Goal: Task Accomplishment & Management: Manage account settings

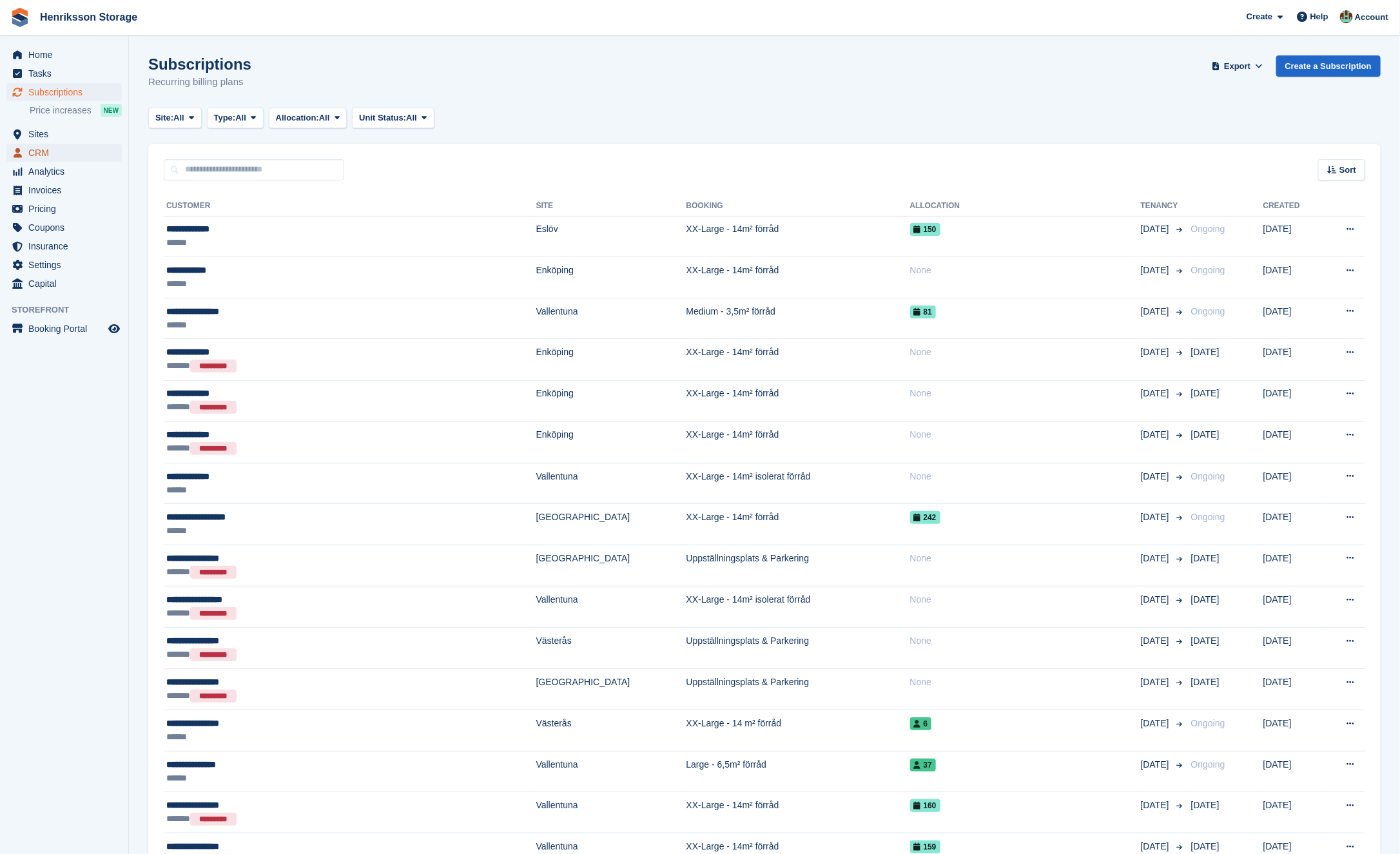
click at [54, 146] on span "CRM" at bounding box center [67, 152] width 77 height 18
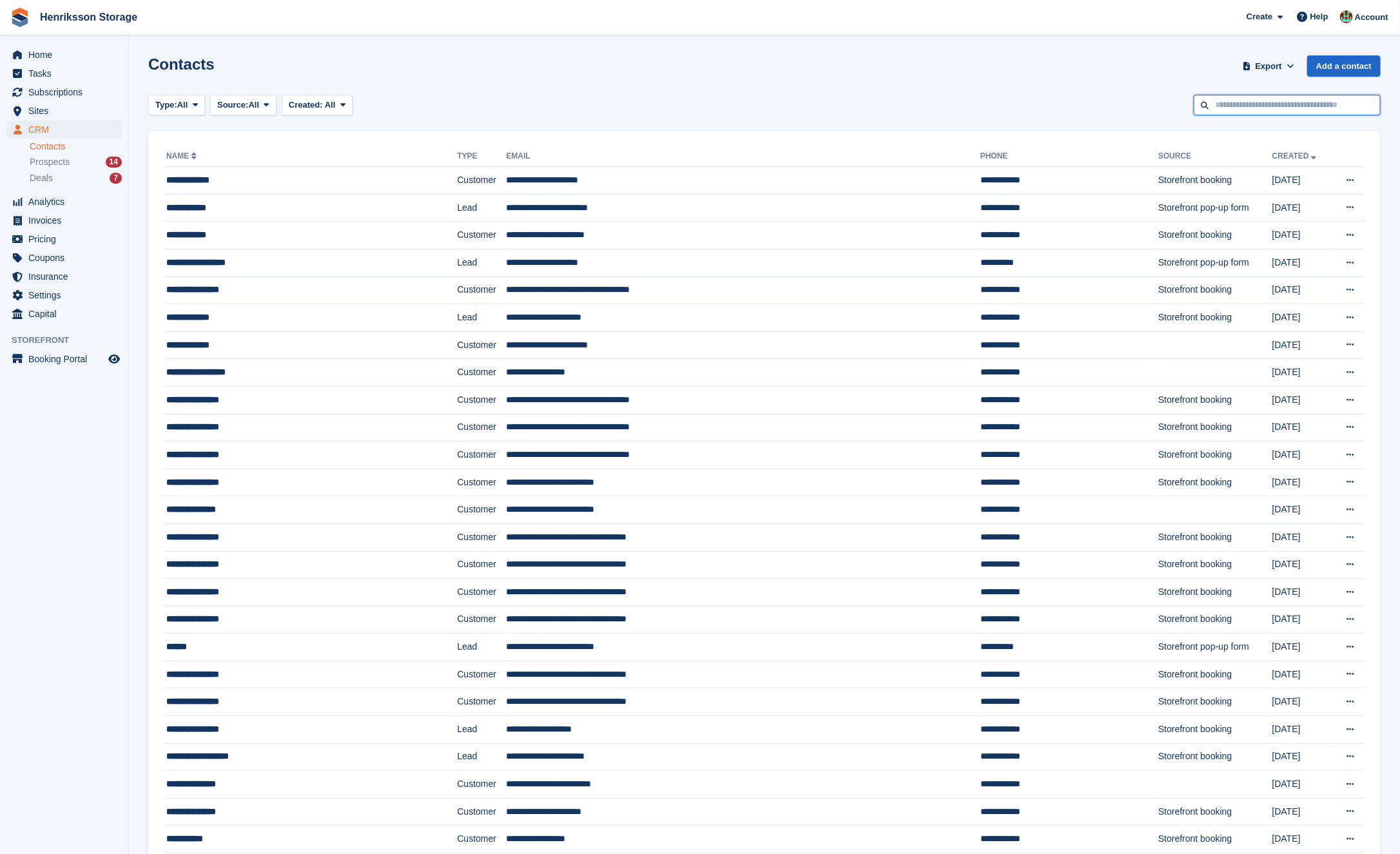
click at [1262, 100] on input "text" at bounding box center [1287, 105] width 187 height 21
paste input "**********"
click at [1222, 100] on input "**********" at bounding box center [1287, 105] width 187 height 21
type input "**********"
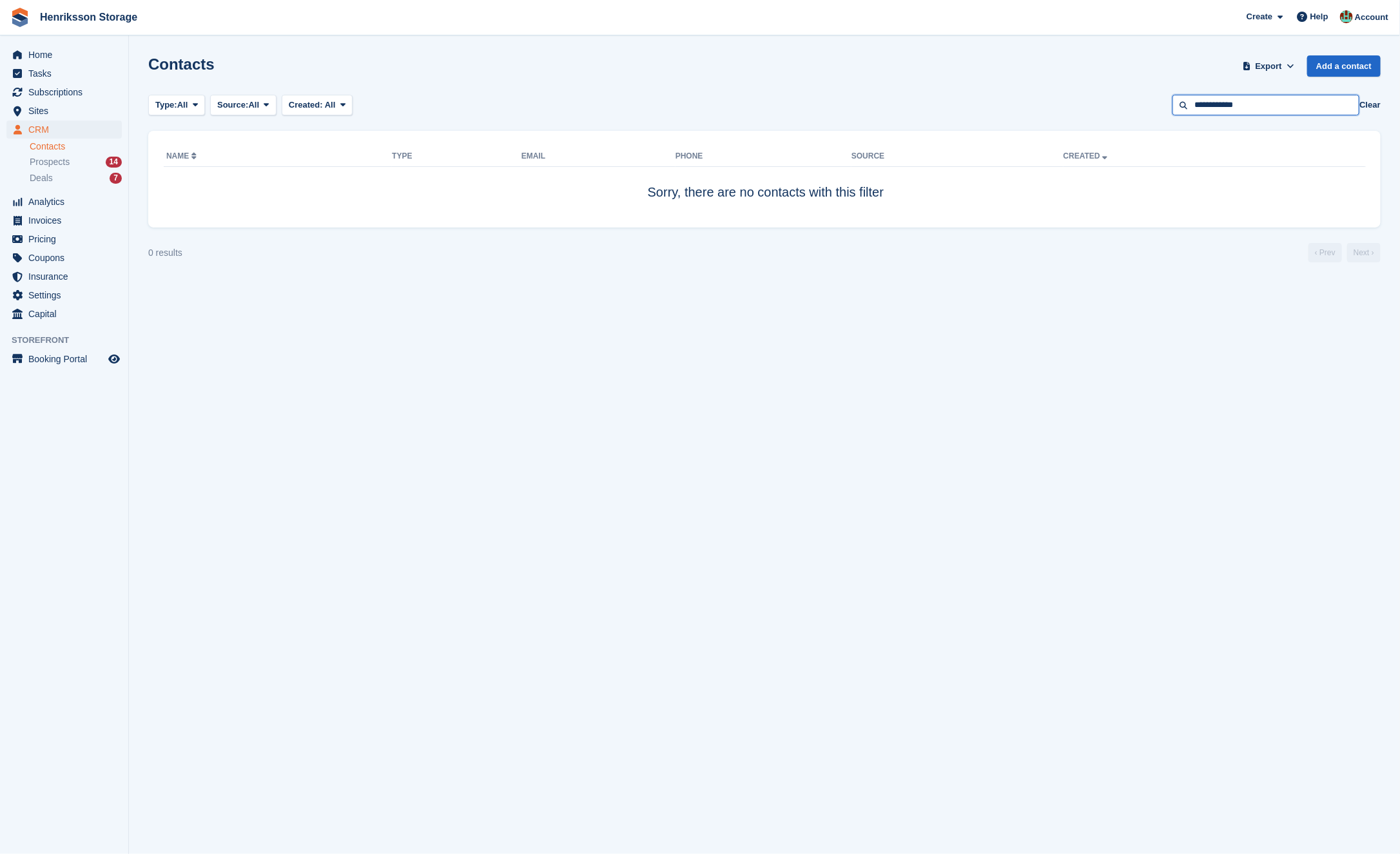
click at [1235, 104] on input "**********" at bounding box center [1266, 105] width 187 height 21
click at [54, 93] on span "Subscriptions" at bounding box center [67, 92] width 77 height 18
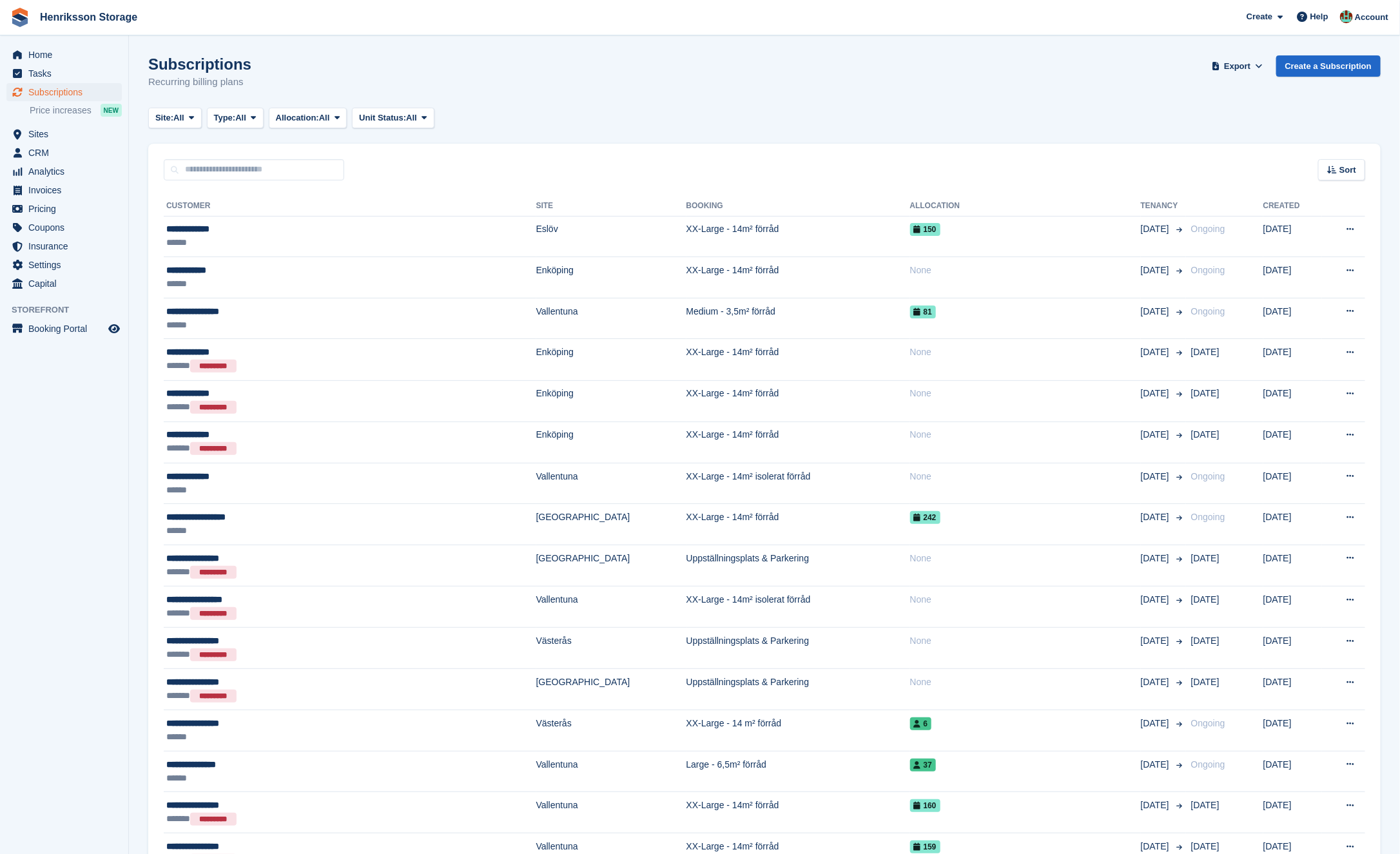
click at [1344, 164] on span "Sort" at bounding box center [1347, 170] width 17 height 13
click at [1294, 249] on span "Move in date" at bounding box center [1288, 251] width 51 height 10
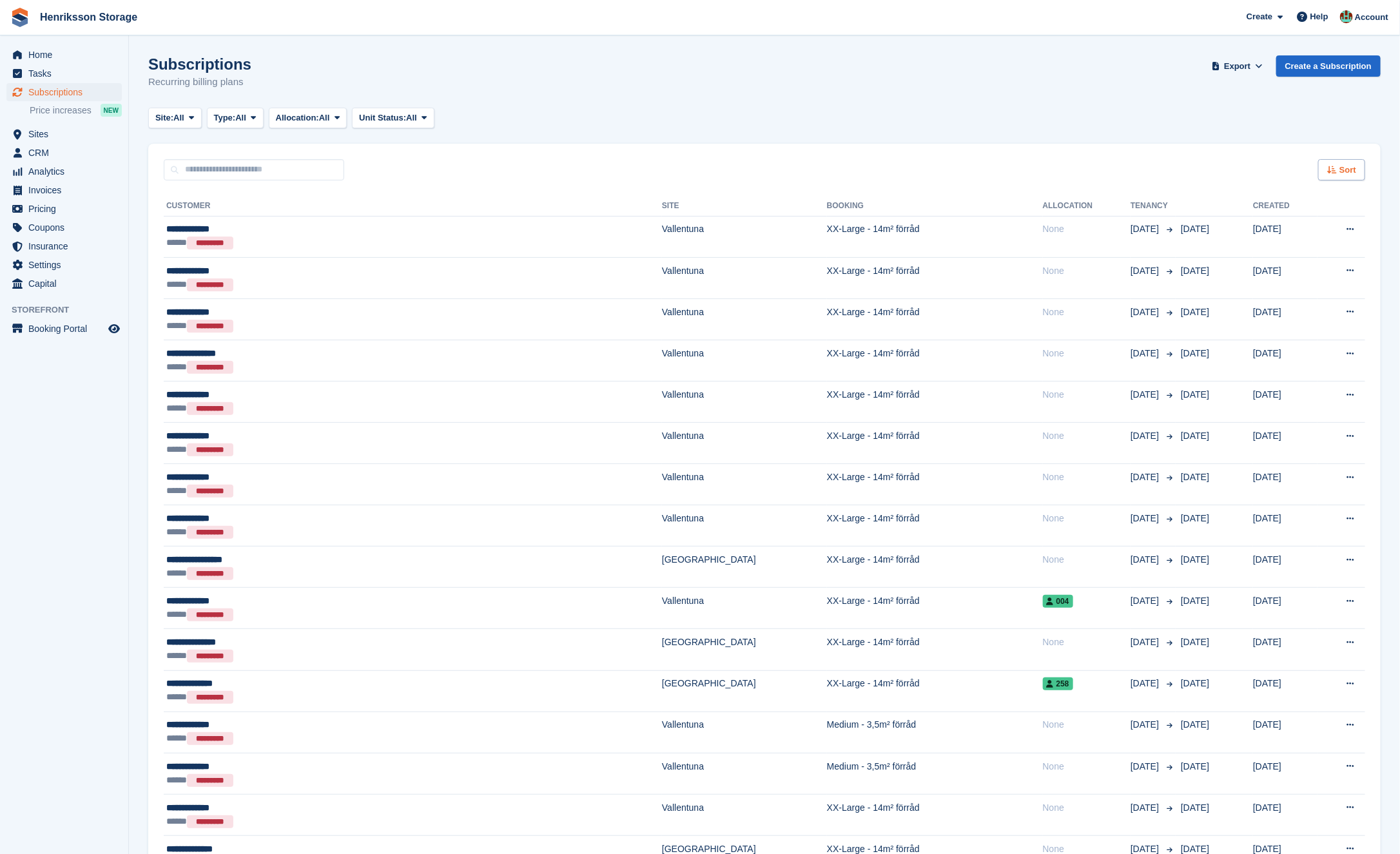
click at [1338, 161] on div "Sort" at bounding box center [1341, 169] width 47 height 21
click at [1305, 315] on span "Move in (newest first)" at bounding box center [1306, 320] width 92 height 10
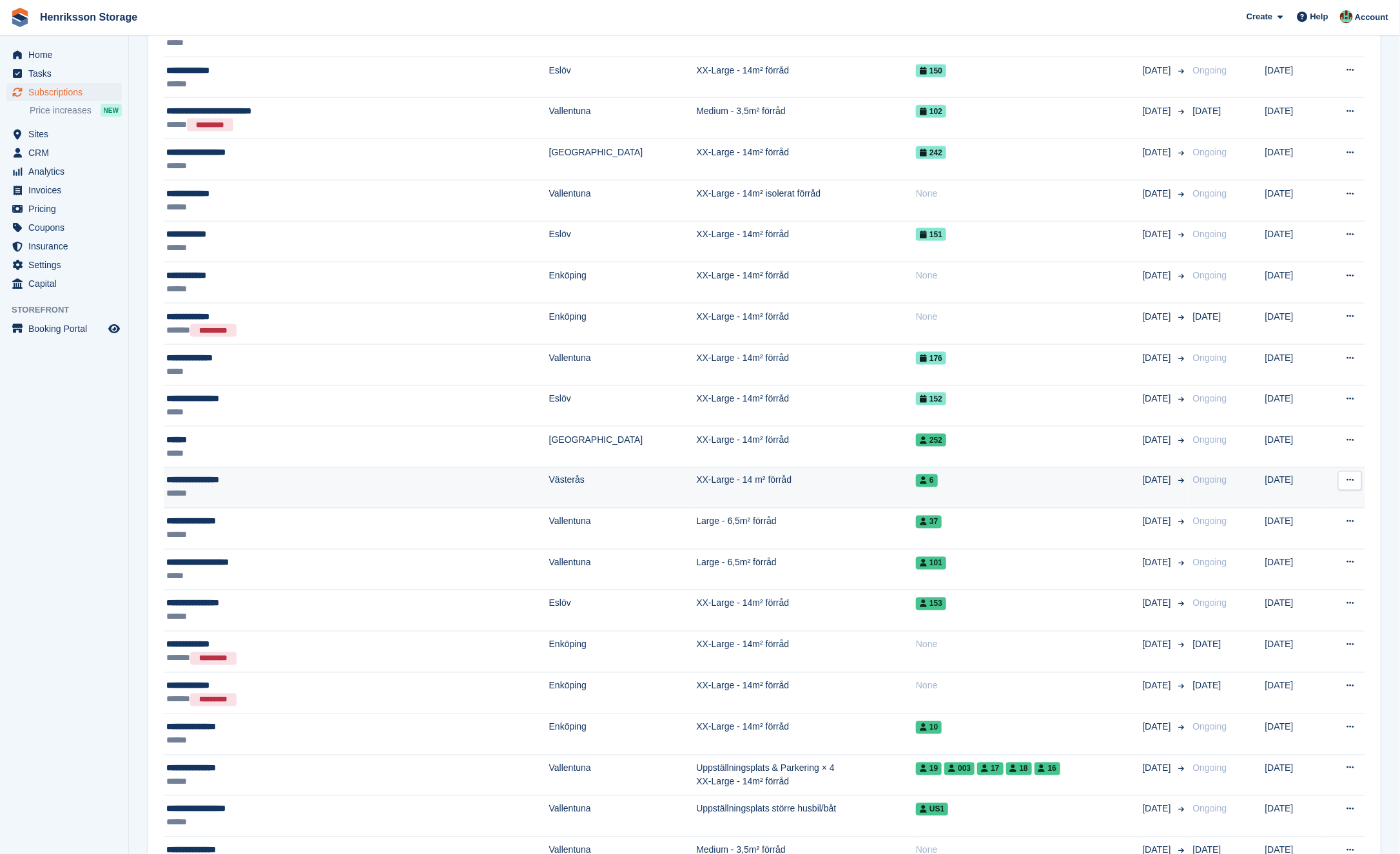
scroll to position [944, 0]
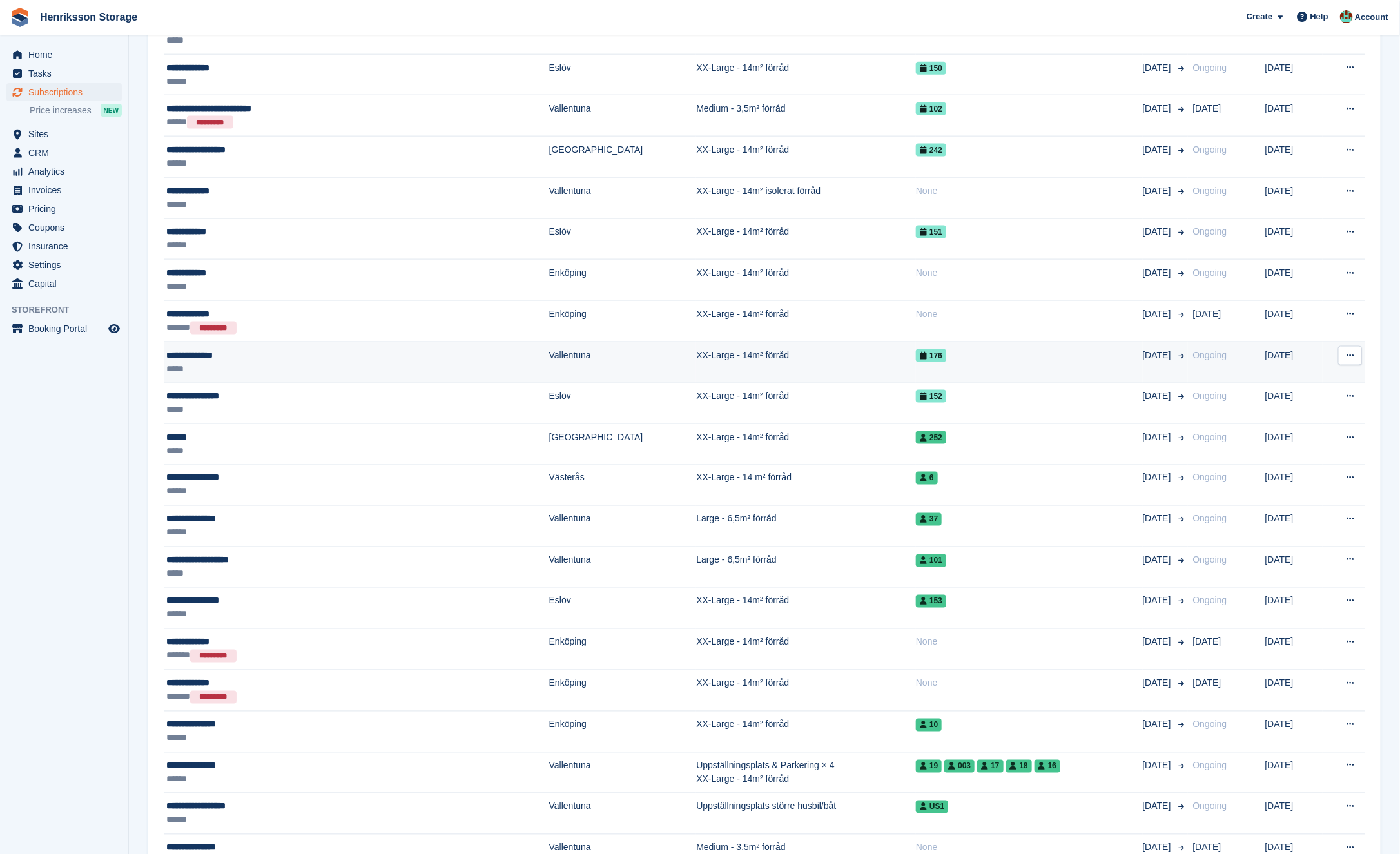
click at [696, 356] on td "XX-Large - 14m² förråd" at bounding box center [806, 362] width 220 height 41
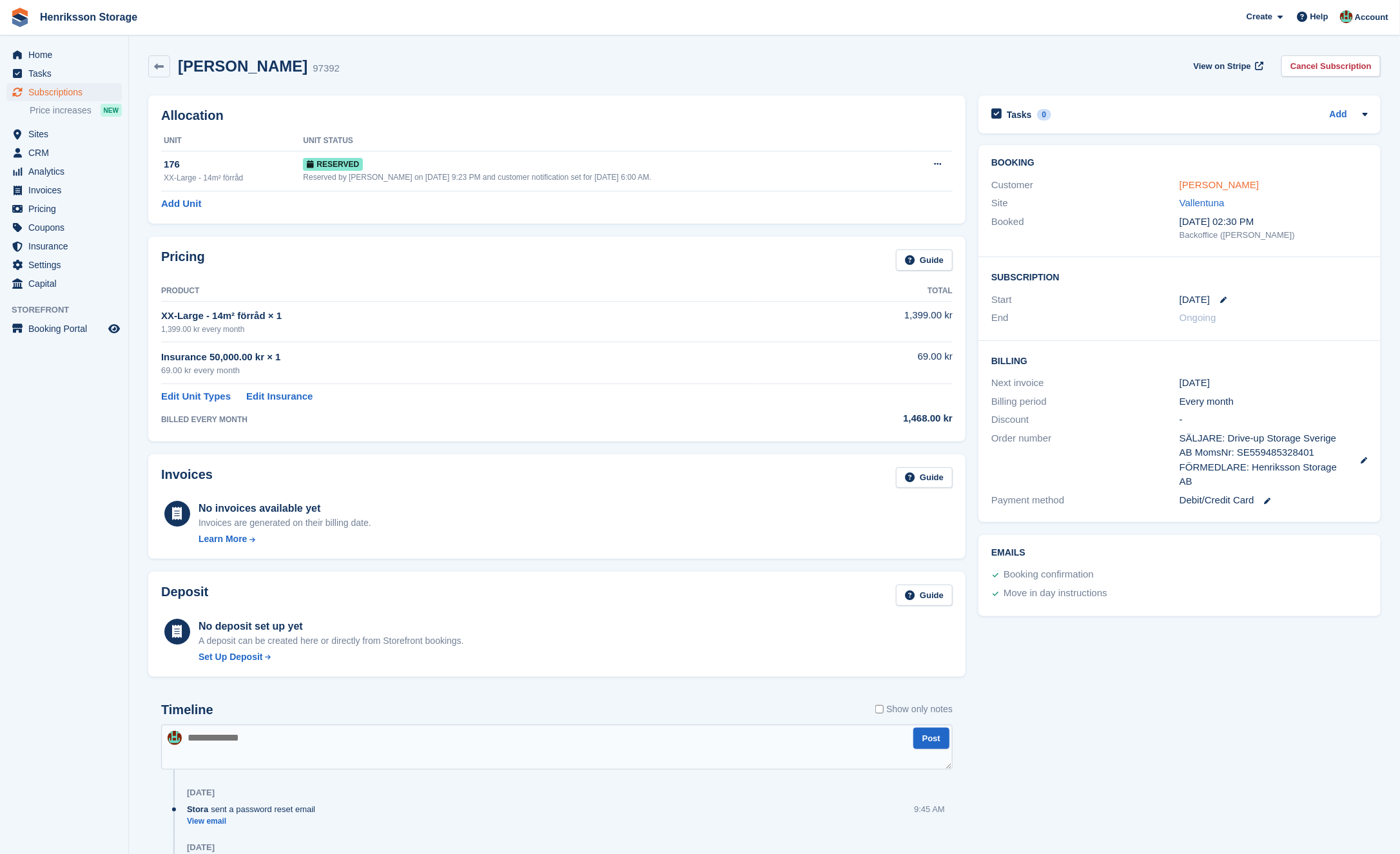
click at [1221, 183] on link "Mattias Hédren" at bounding box center [1218, 185] width 79 height 11
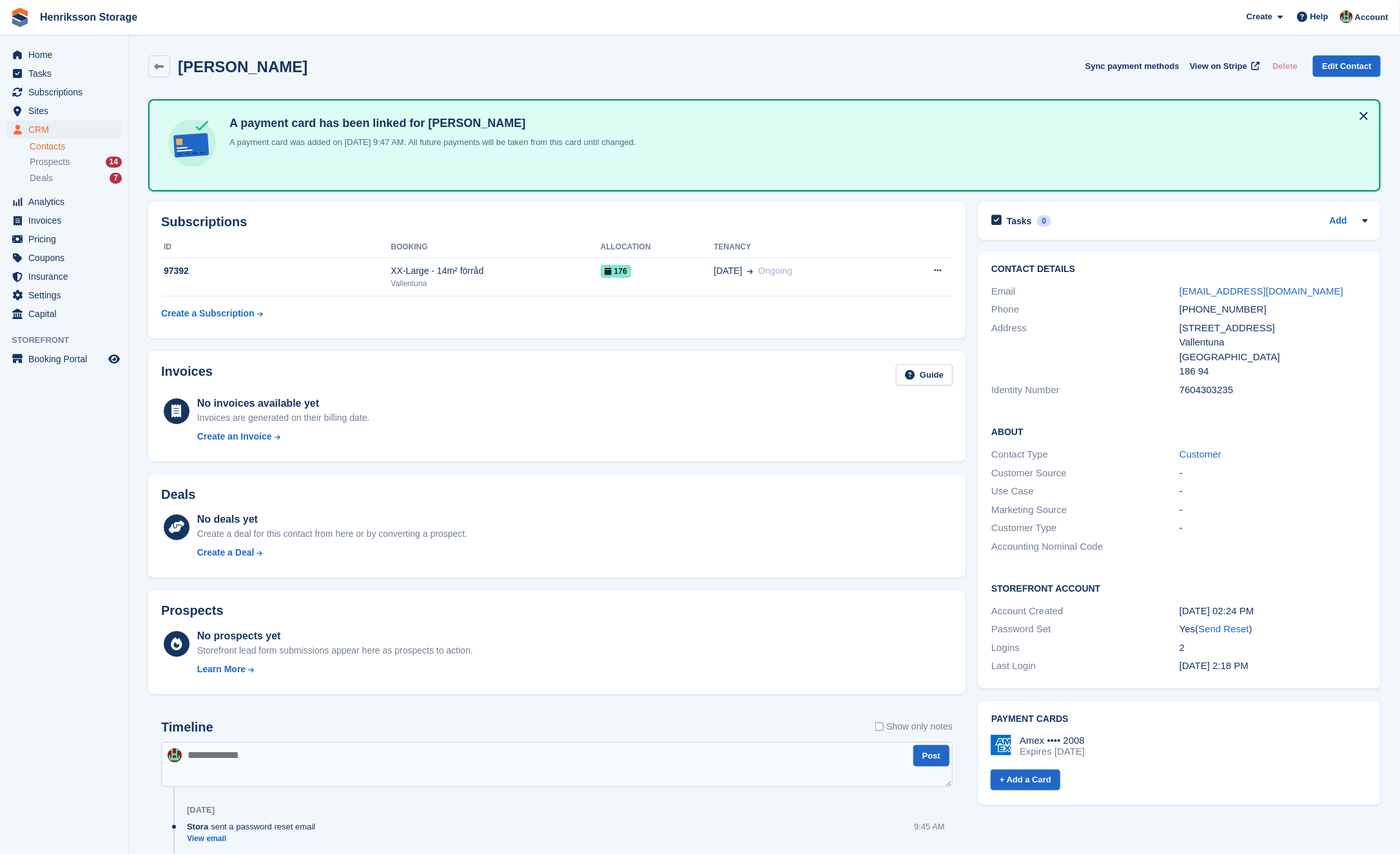
click at [1214, 300] on div "Phone +46709970538" at bounding box center [1180, 309] width 377 height 19
click at [1210, 307] on div "+46709970538" at bounding box center [1273, 309] width 188 height 15
click at [1210, 307] on div "+46709970538" at bounding box center [1273, 309] width 188 height 15
copy div "+46709970538"
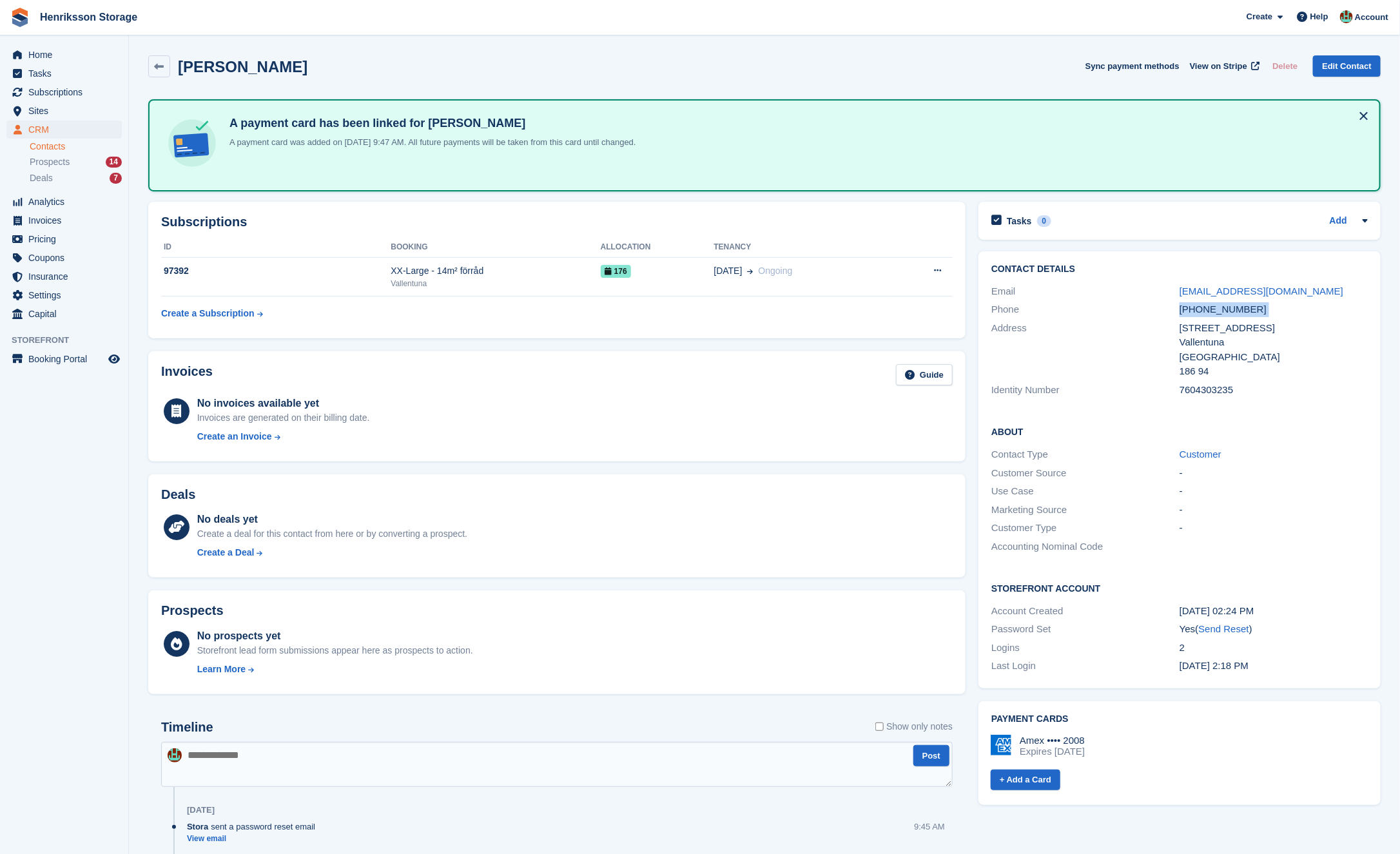
drag, startPoint x: 303, startPoint y: 65, endPoint x: 192, endPoint y: 56, distance: 111.4
click at [192, 56] on div "Mattias Hédren Sync payment methods View on Stripe Delete Edit Contact" at bounding box center [765, 66] width 1233 height 22
copy h2 "Mattias Hédren"
click at [274, 77] on div "Mattias Hédren" at bounding box center [228, 66] width 159 height 22
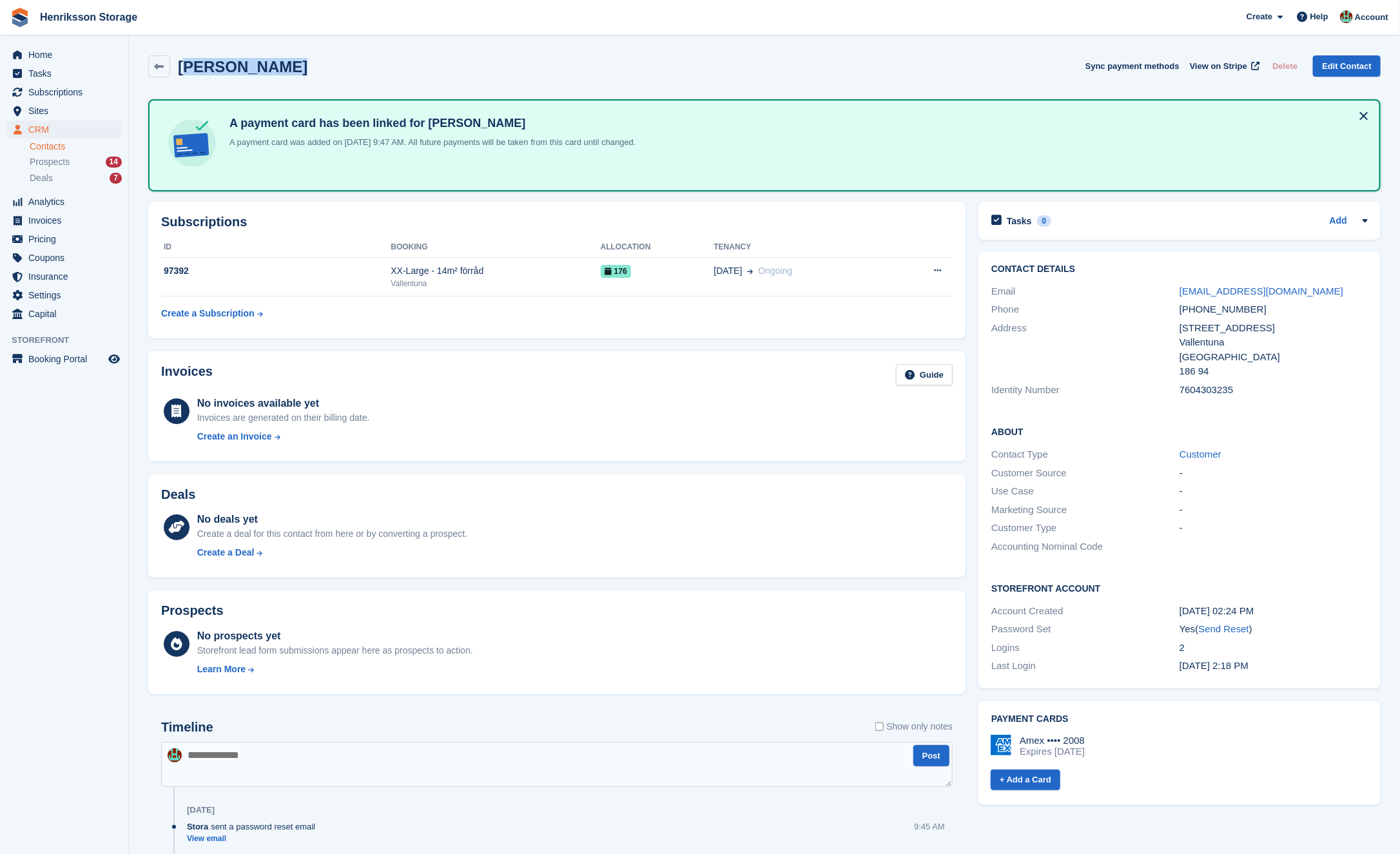
drag, startPoint x: 280, startPoint y: 72, endPoint x: 193, endPoint y: 66, distance: 87.2
click at [194, 66] on h2 "Mattias Hédren" at bounding box center [242, 67] width 129 height 18
drag, startPoint x: 181, startPoint y: 68, endPoint x: 335, endPoint y: 73, distance: 154.1
click at [335, 73] on div "Mattias Hédren Sync payment methods View on Stripe Delete Edit Contact" at bounding box center [765, 66] width 1233 height 22
copy h2 "Mattias Hédren"
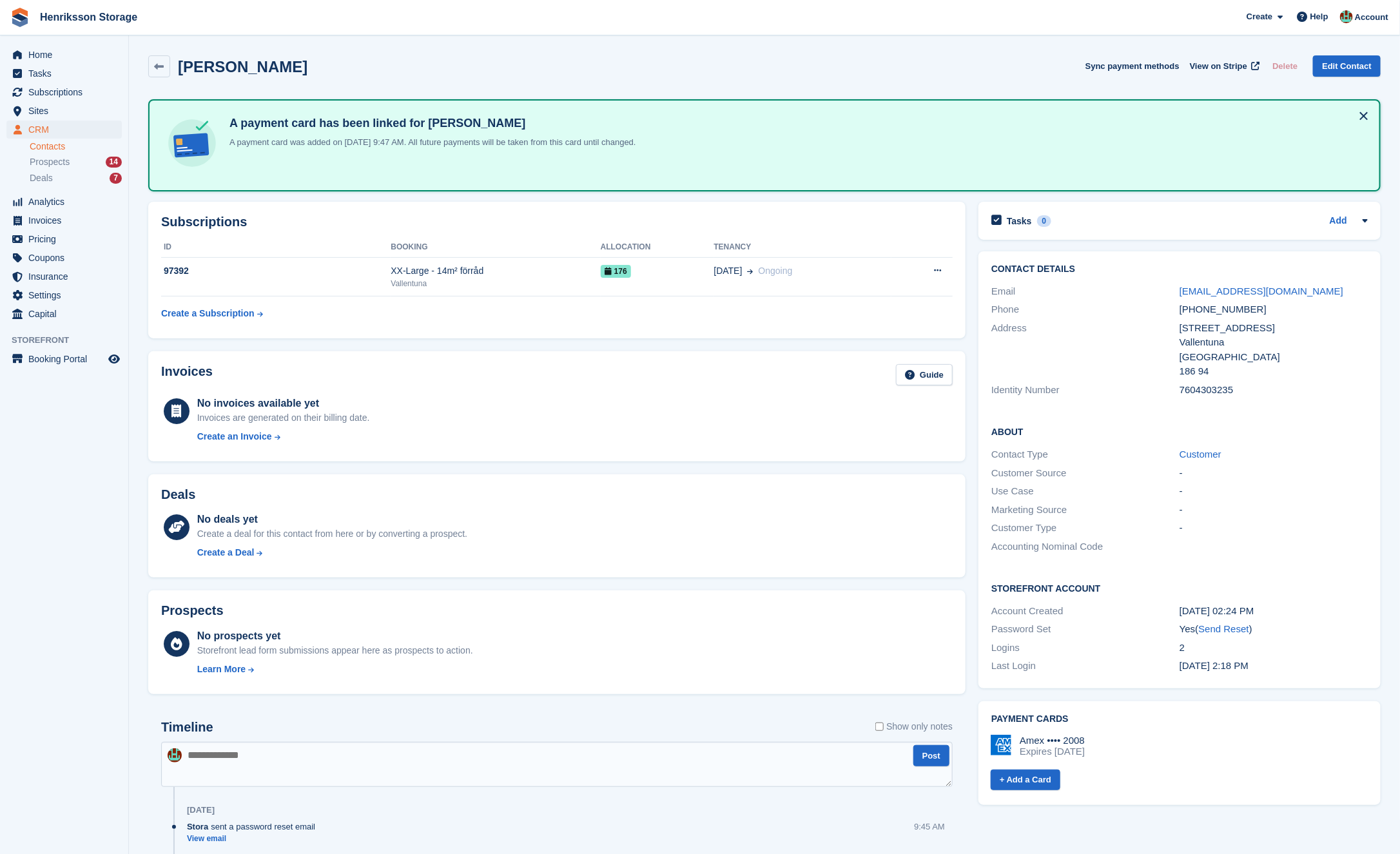
click at [1219, 309] on div "+46709970538" at bounding box center [1273, 309] width 188 height 15
copy div "+46709970538"
click at [524, 274] on div "XX-Large - 14m² förråd" at bounding box center [495, 271] width 209 height 14
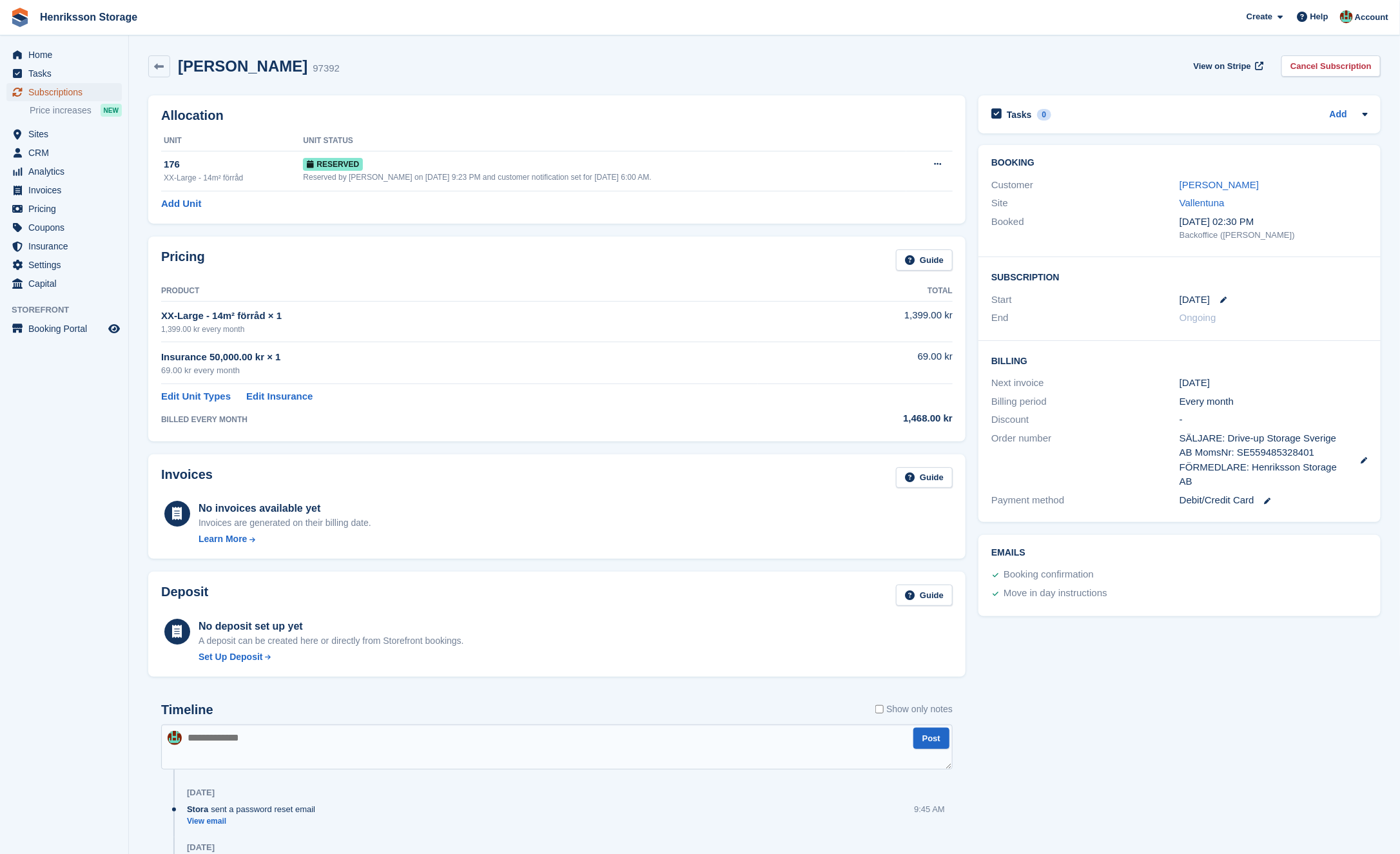
click at [60, 95] on span "Subscriptions" at bounding box center [67, 92] width 77 height 18
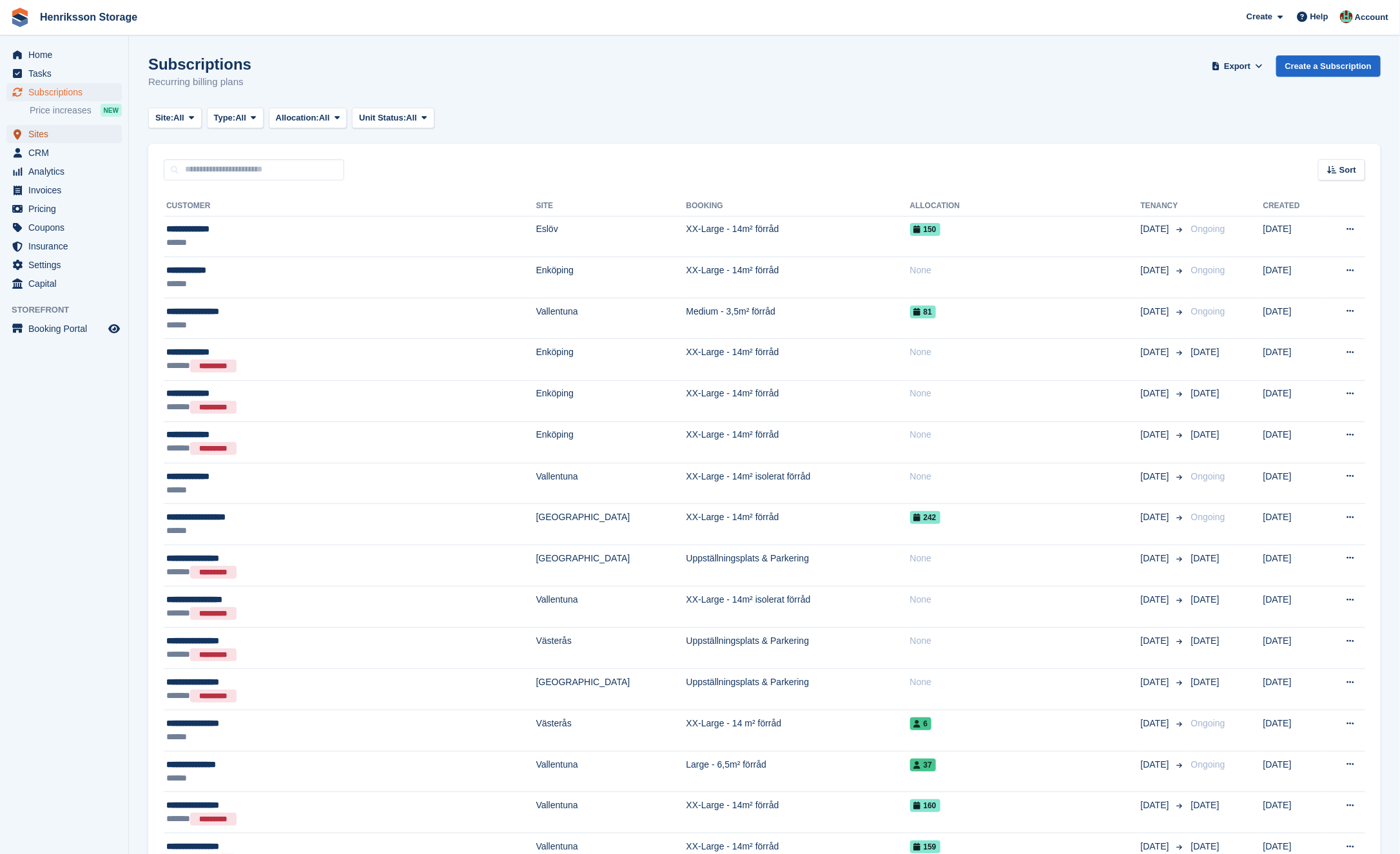
click at [31, 138] on span "Sites" at bounding box center [67, 134] width 77 height 18
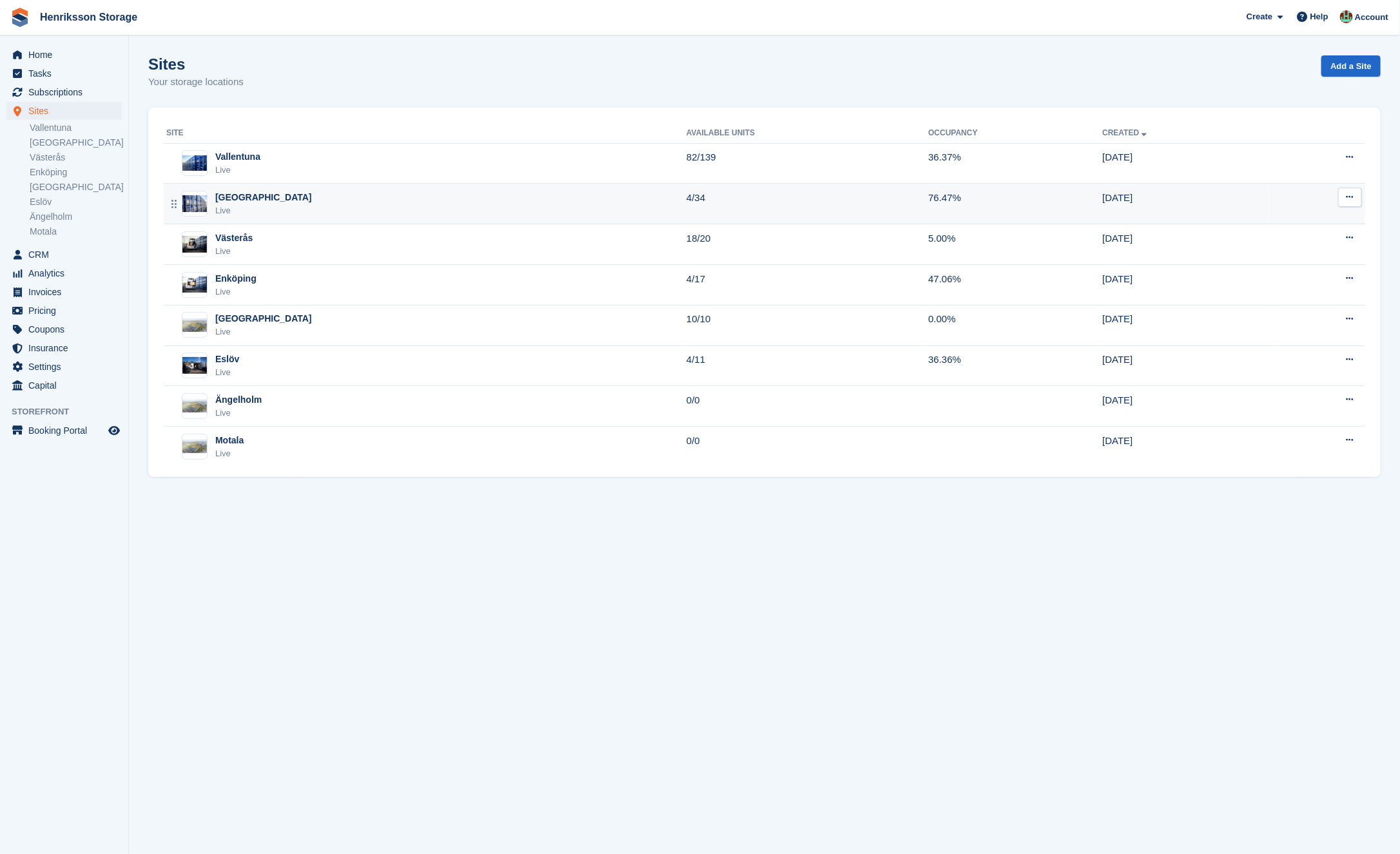
click at [305, 204] on div "Halmstad Live" at bounding box center [427, 204] width 520 height 26
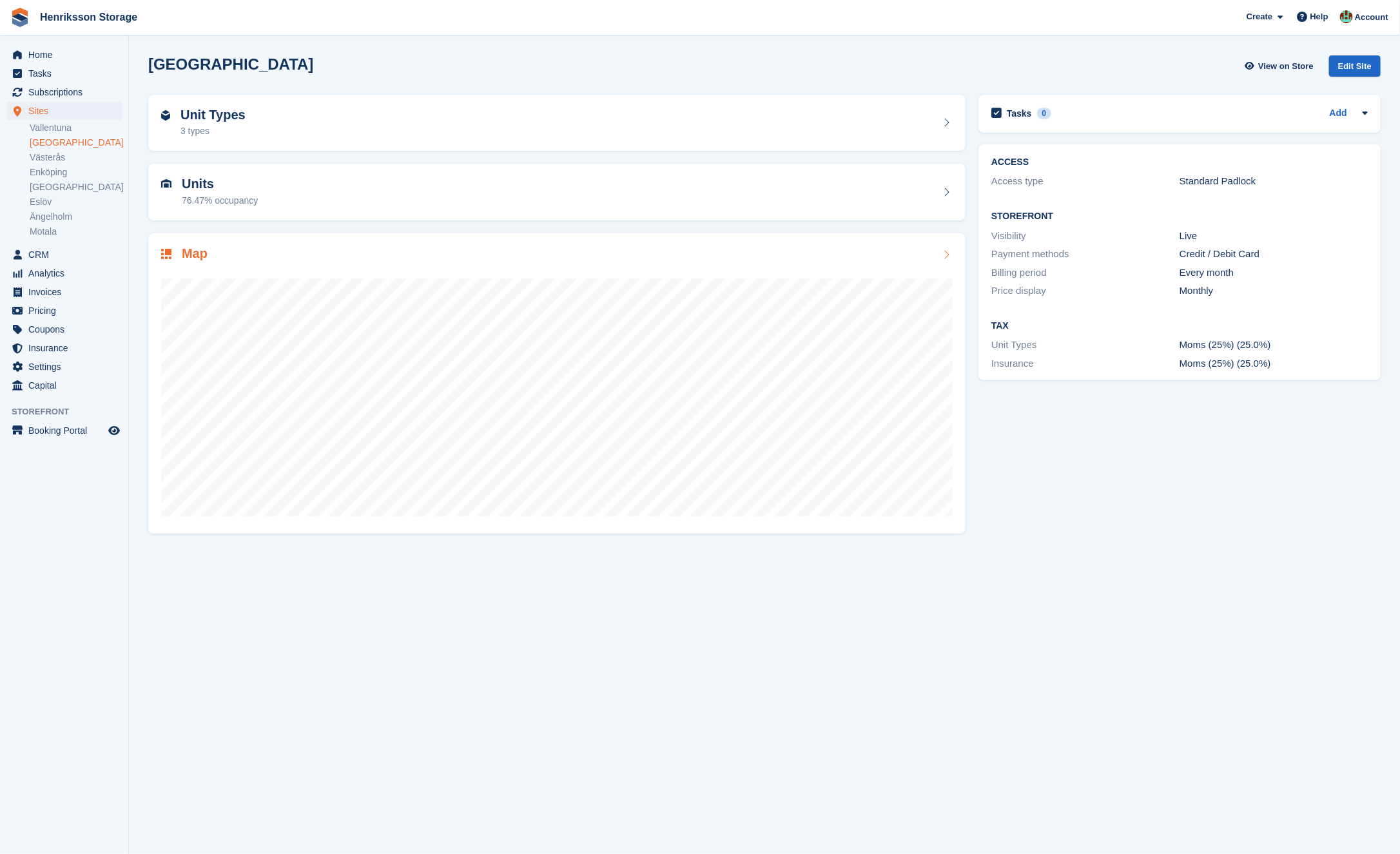
click at [319, 253] on div "Map" at bounding box center [557, 255] width 792 height 18
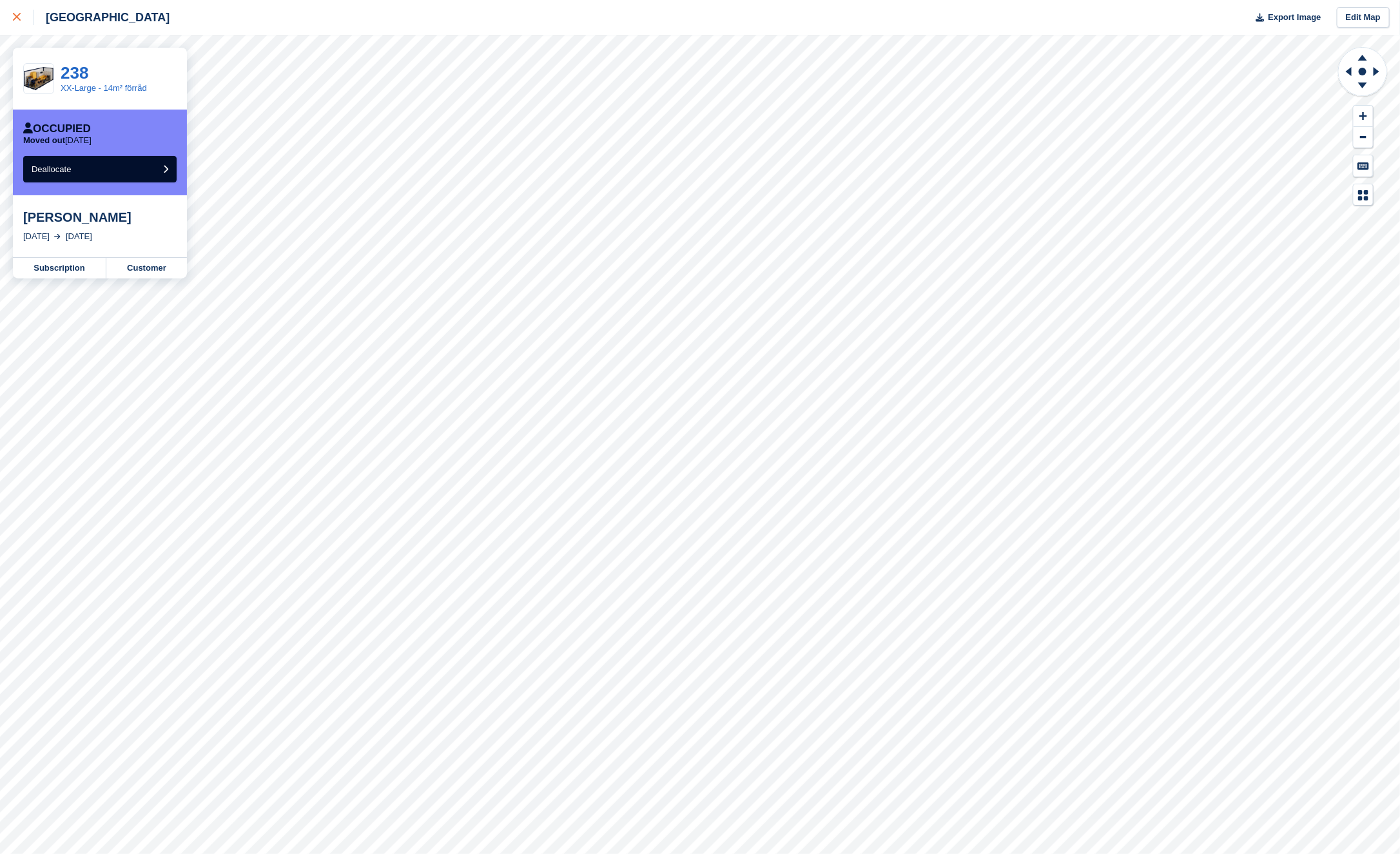
click at [20, 20] on div at bounding box center [23, 17] width 21 height 16
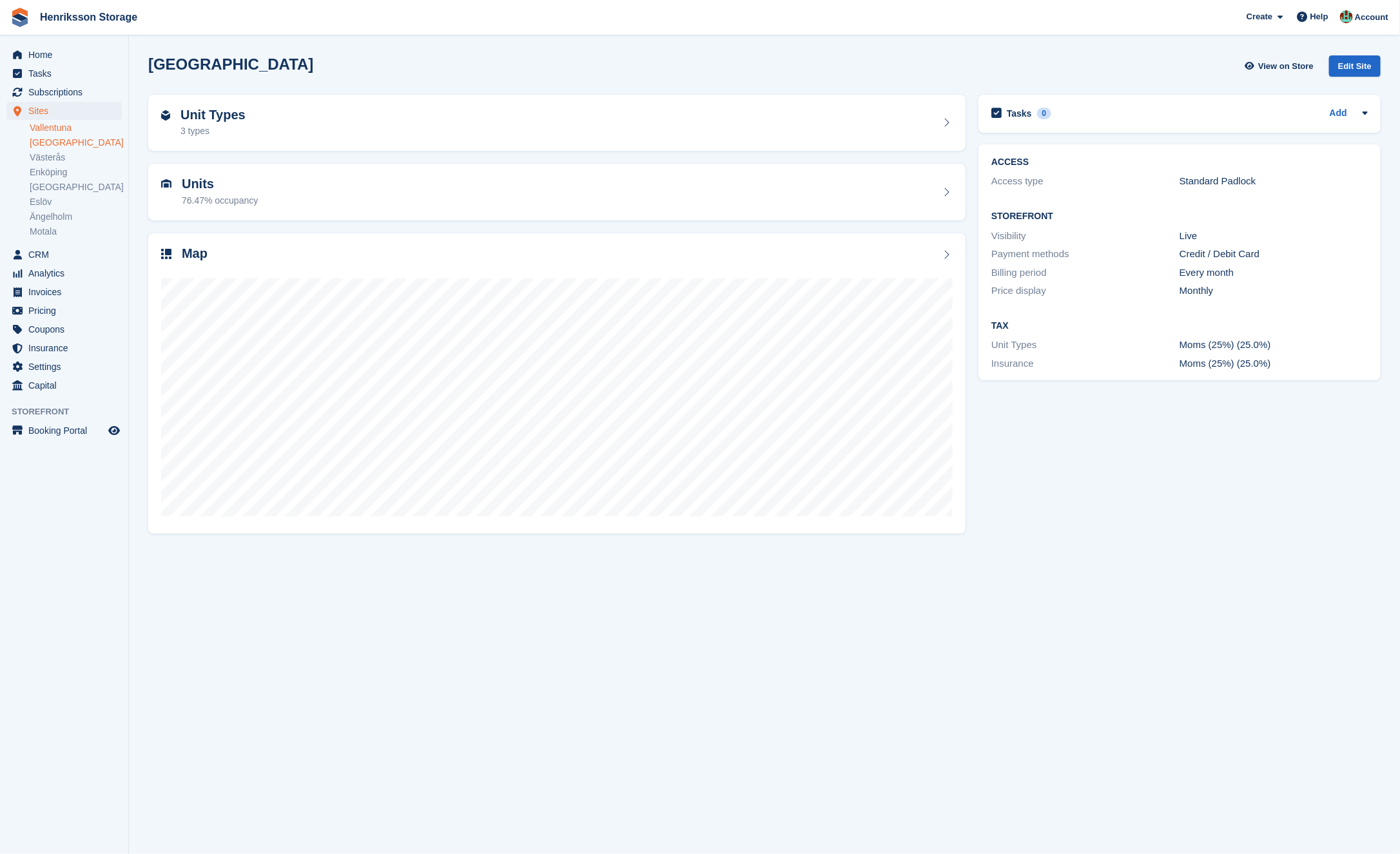
click at [75, 127] on link "Vallentuna" at bounding box center [76, 128] width 92 height 12
click at [318, 258] on div "Map" at bounding box center [557, 255] width 792 height 18
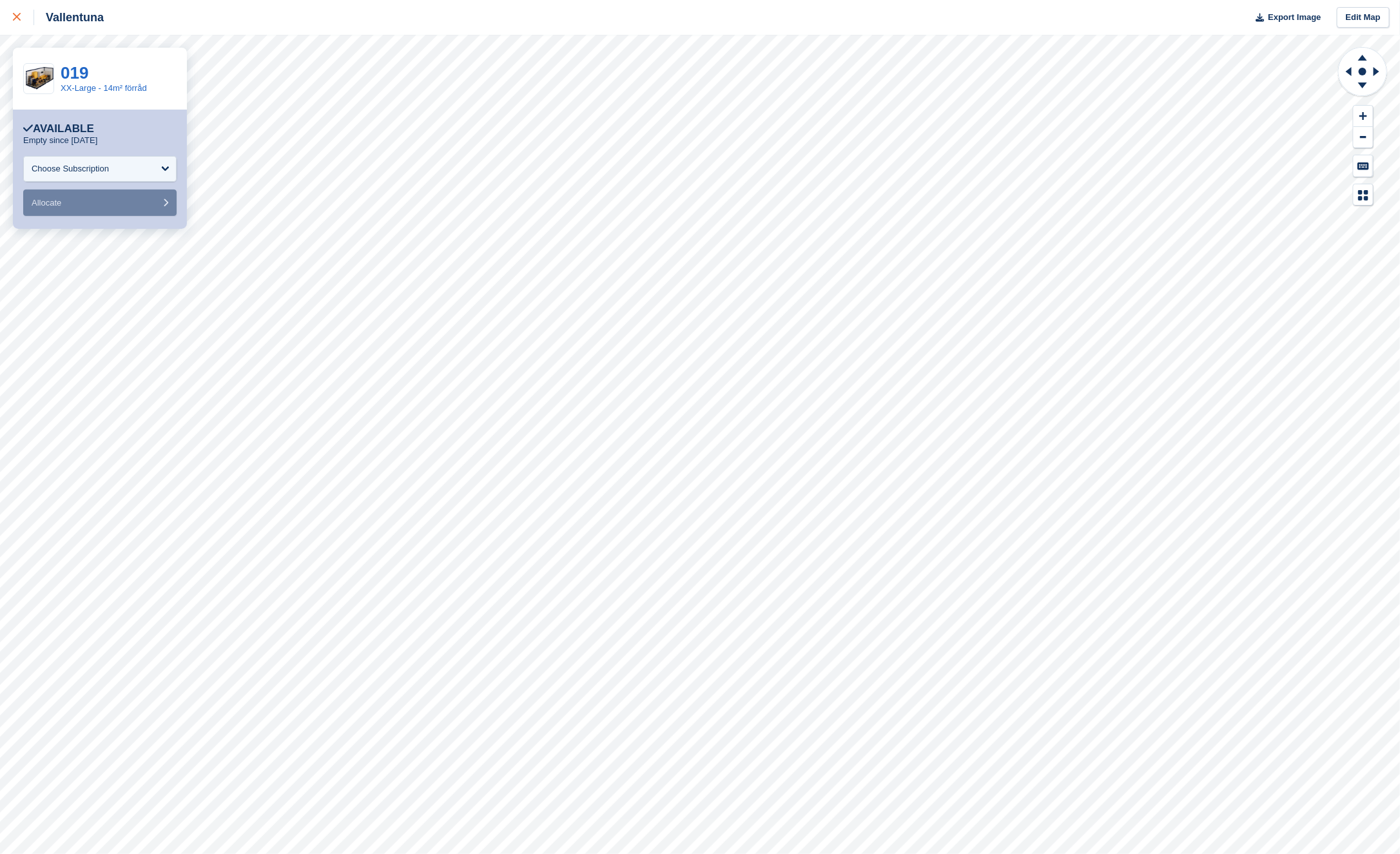
click at [17, 22] on div at bounding box center [23, 17] width 21 height 16
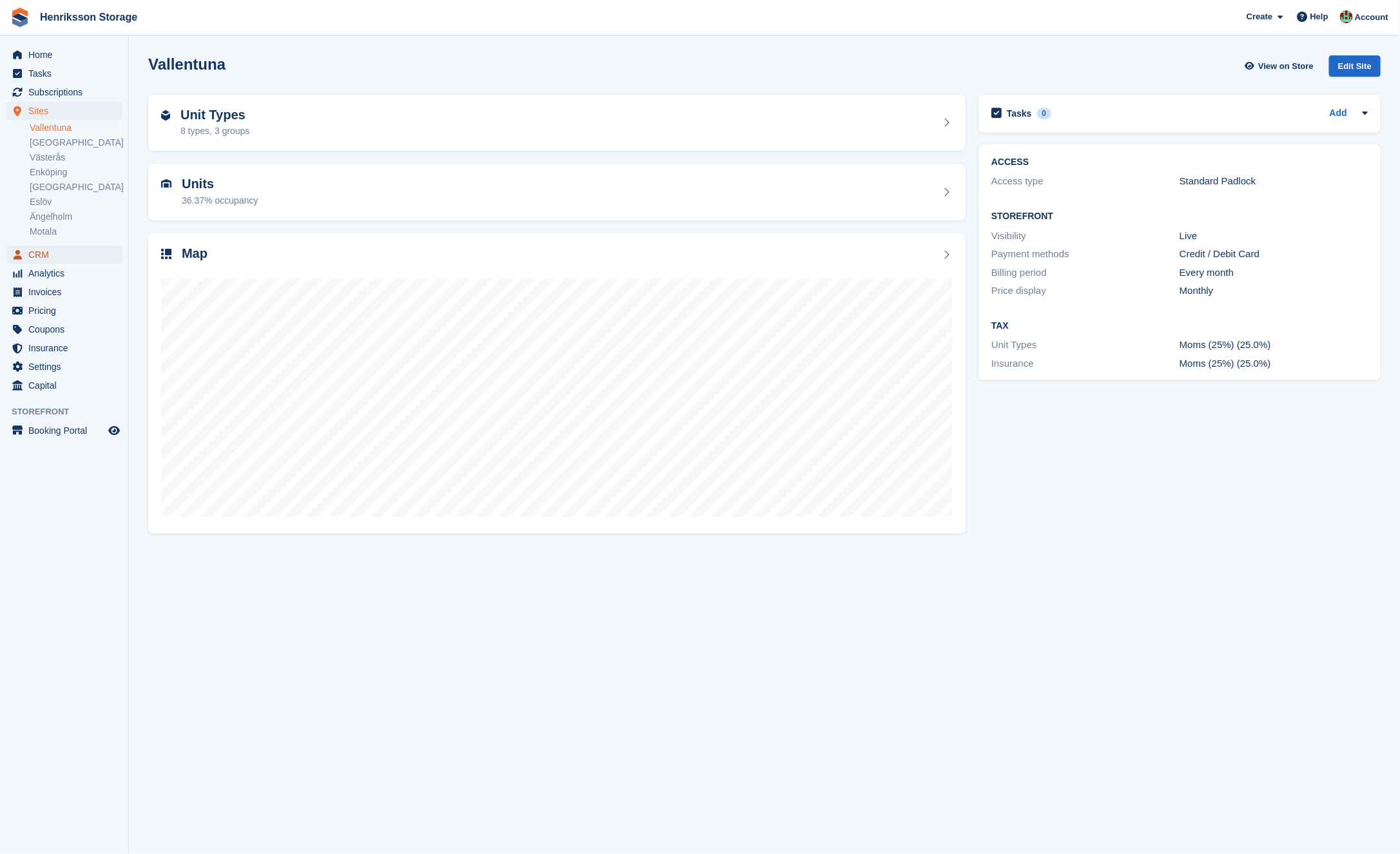
click at [51, 253] on span "CRM" at bounding box center [67, 255] width 77 height 18
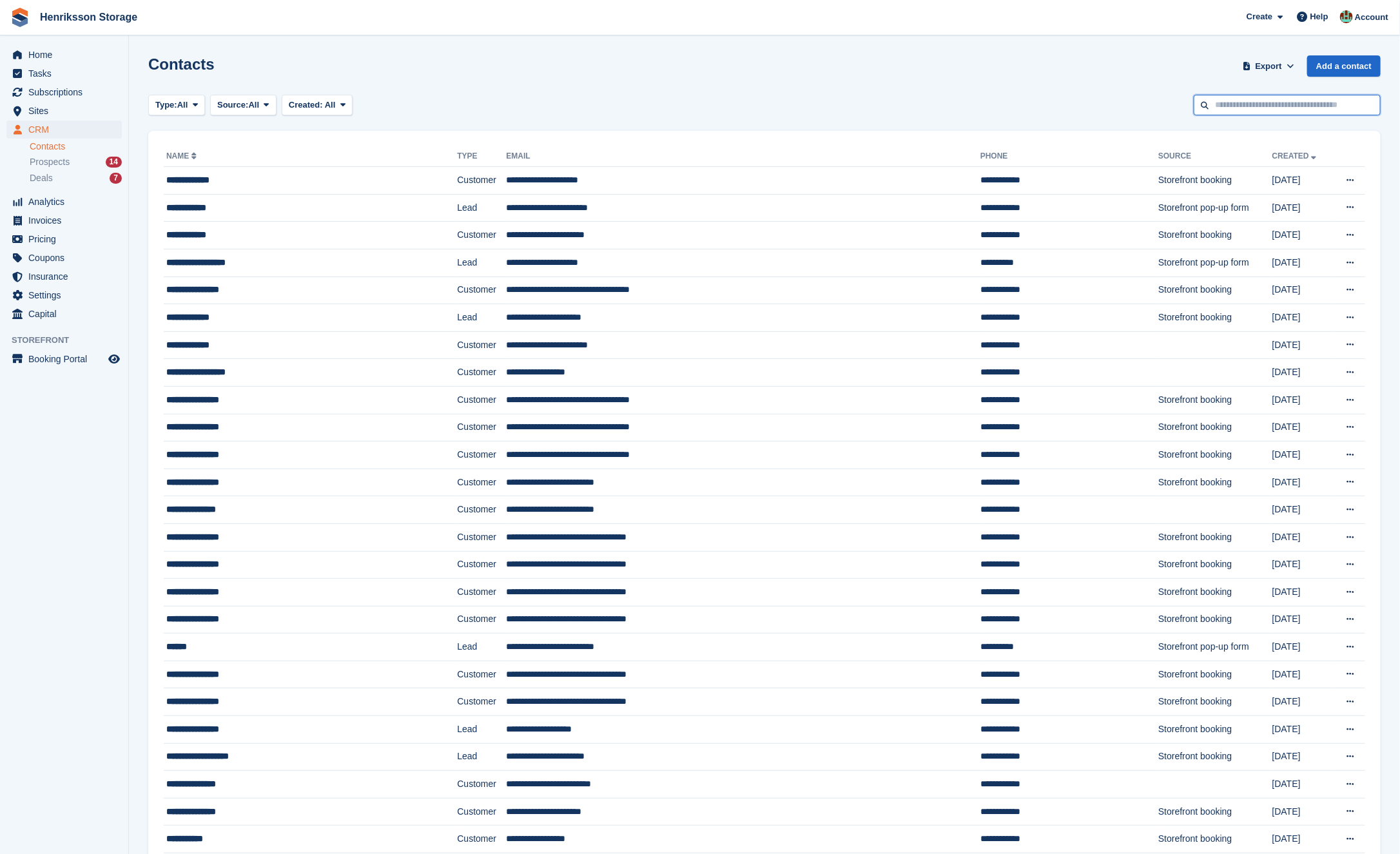
click at [1307, 98] on input "text" at bounding box center [1287, 105] width 187 height 21
type input "*****"
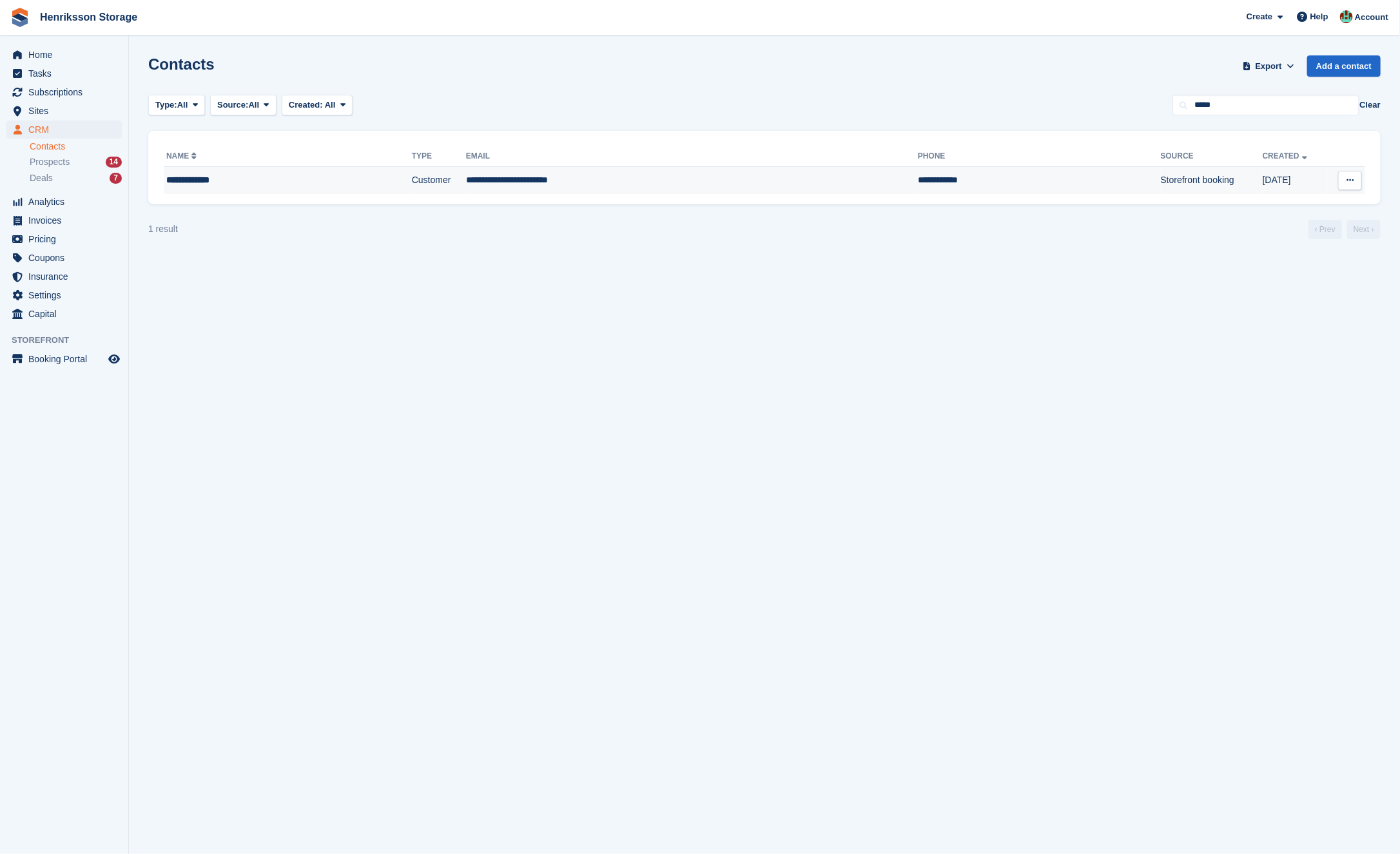
click at [261, 181] on div "**********" at bounding box center [255, 180] width 177 height 14
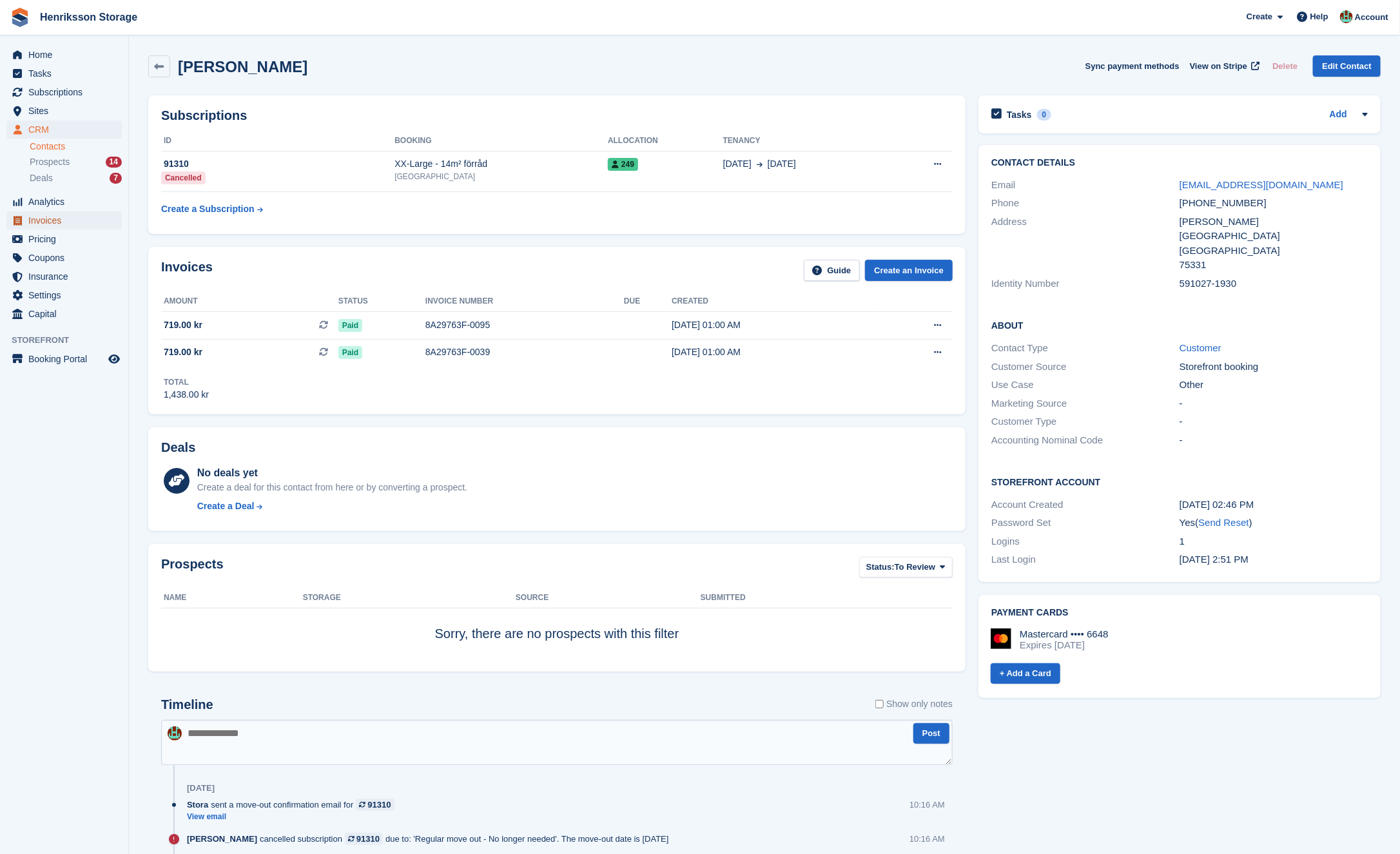
click at [66, 215] on span "Invoices" at bounding box center [67, 220] width 77 height 18
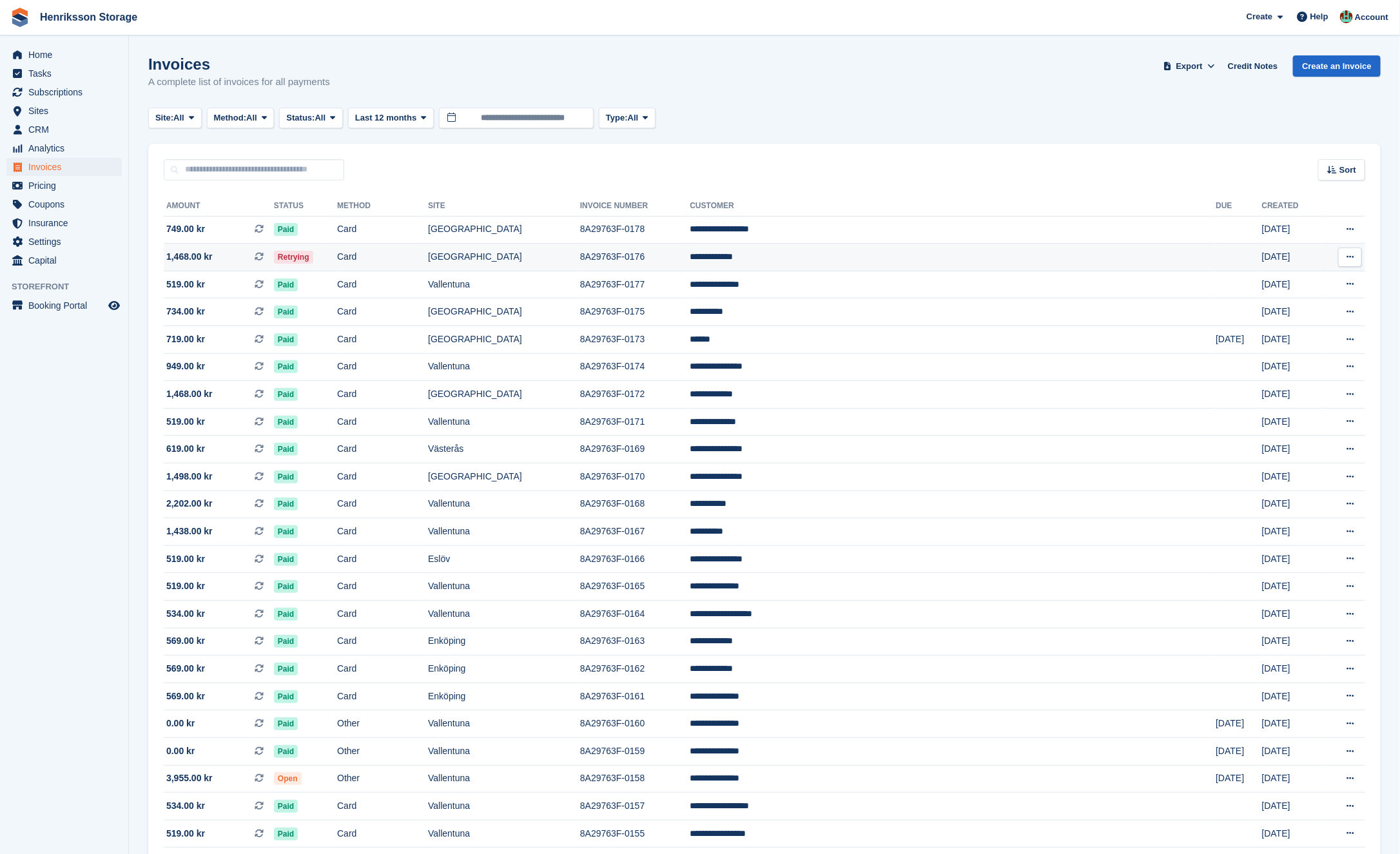
click at [337, 257] on td "Retrying" at bounding box center [305, 257] width 63 height 28
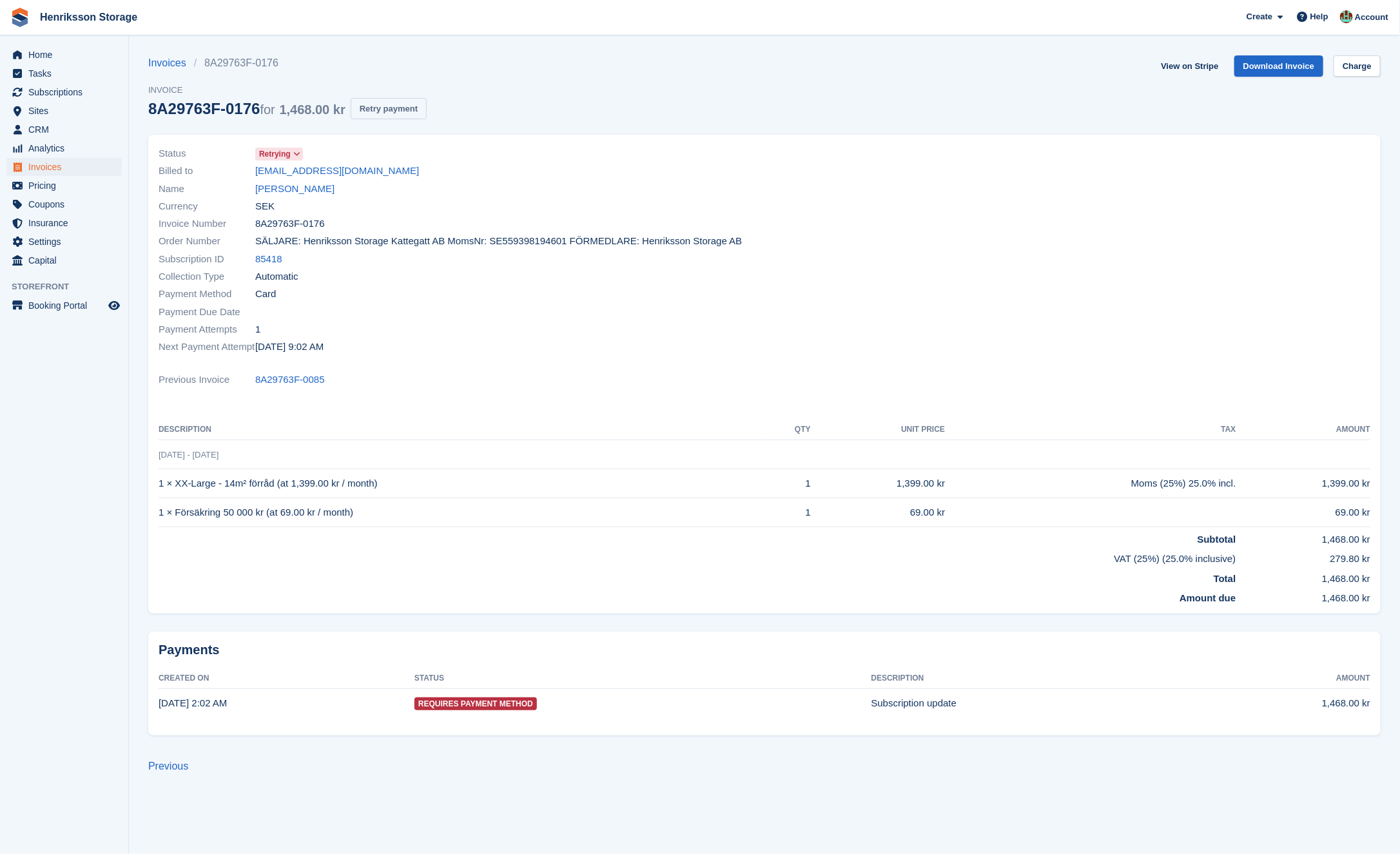
click at [409, 111] on button "Retry payment" at bounding box center [389, 108] width 76 height 21
